Goal: Register for event/course

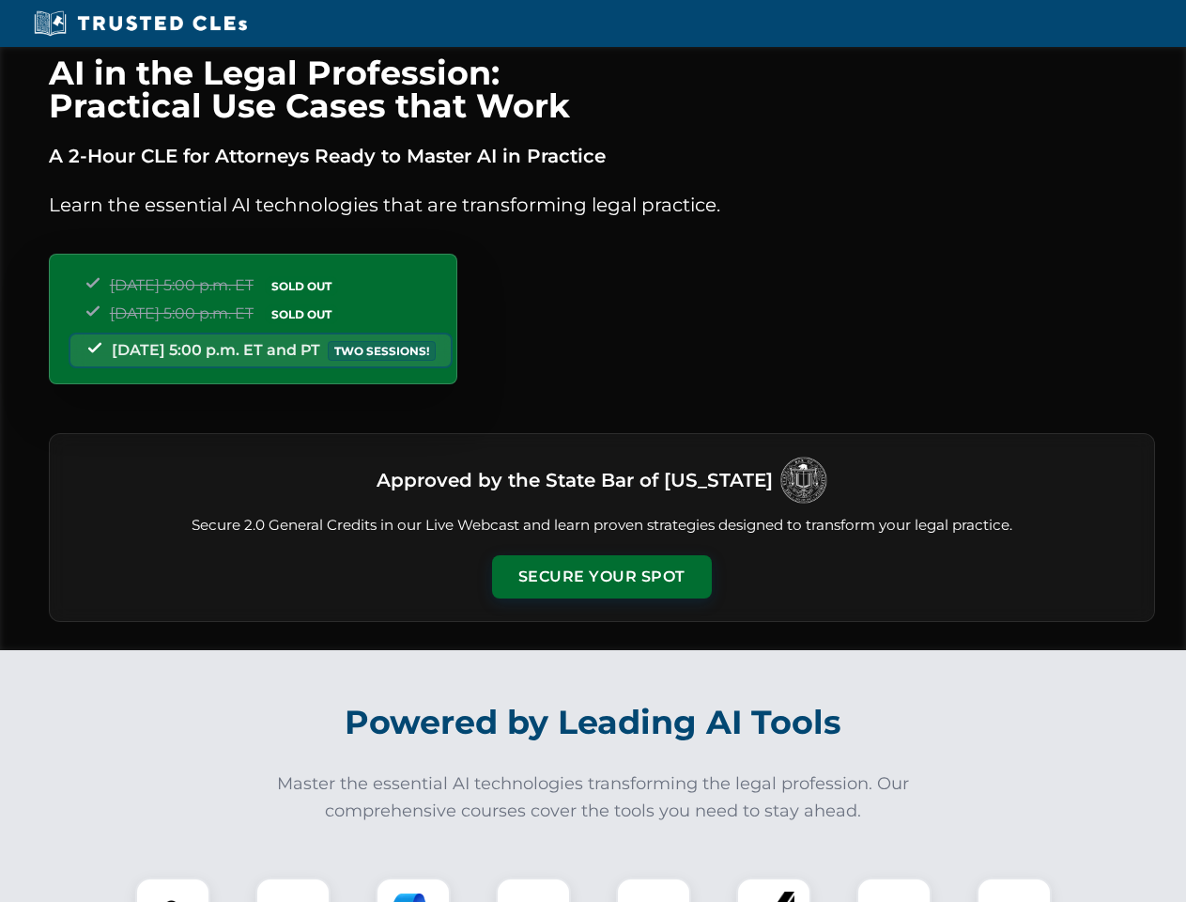
click at [601, 577] on button "Secure Your Spot" at bounding box center [602, 576] width 220 height 43
click at [173, 889] on img at bounding box center [173, 915] width 54 height 54
